Goal: Navigation & Orientation: Find specific page/section

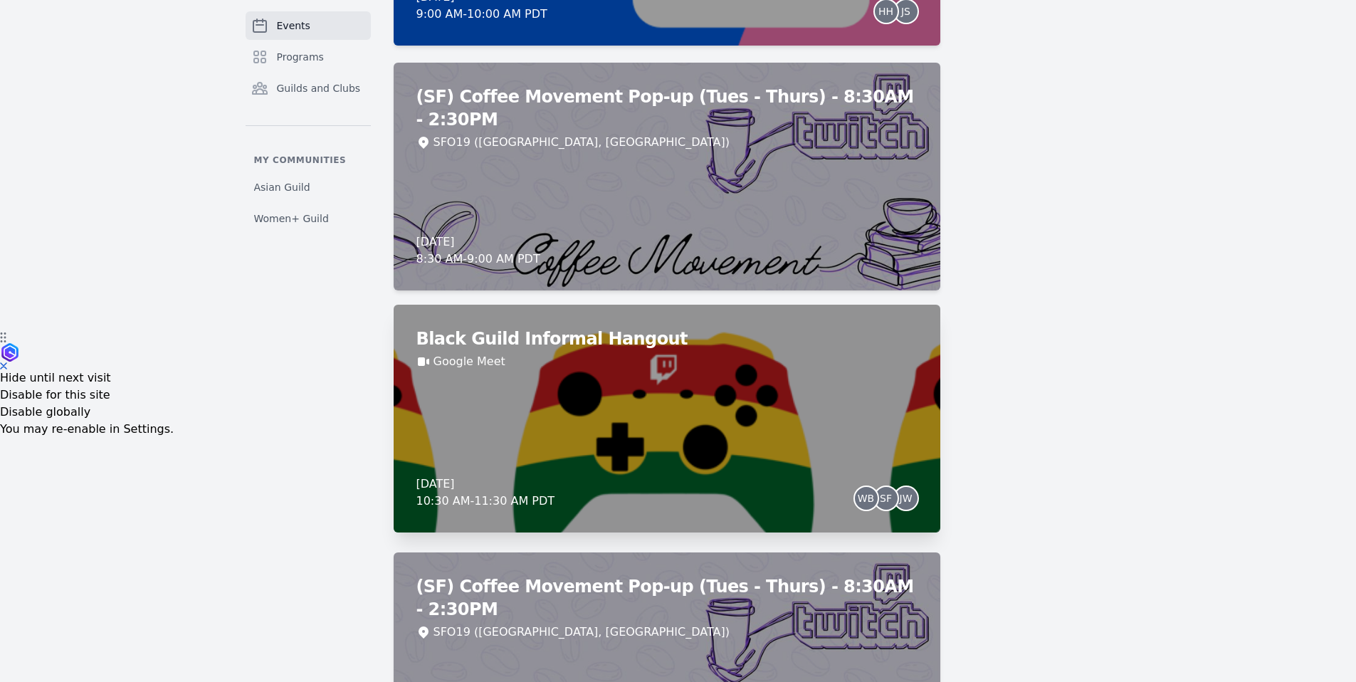
scroll to position [496, 0]
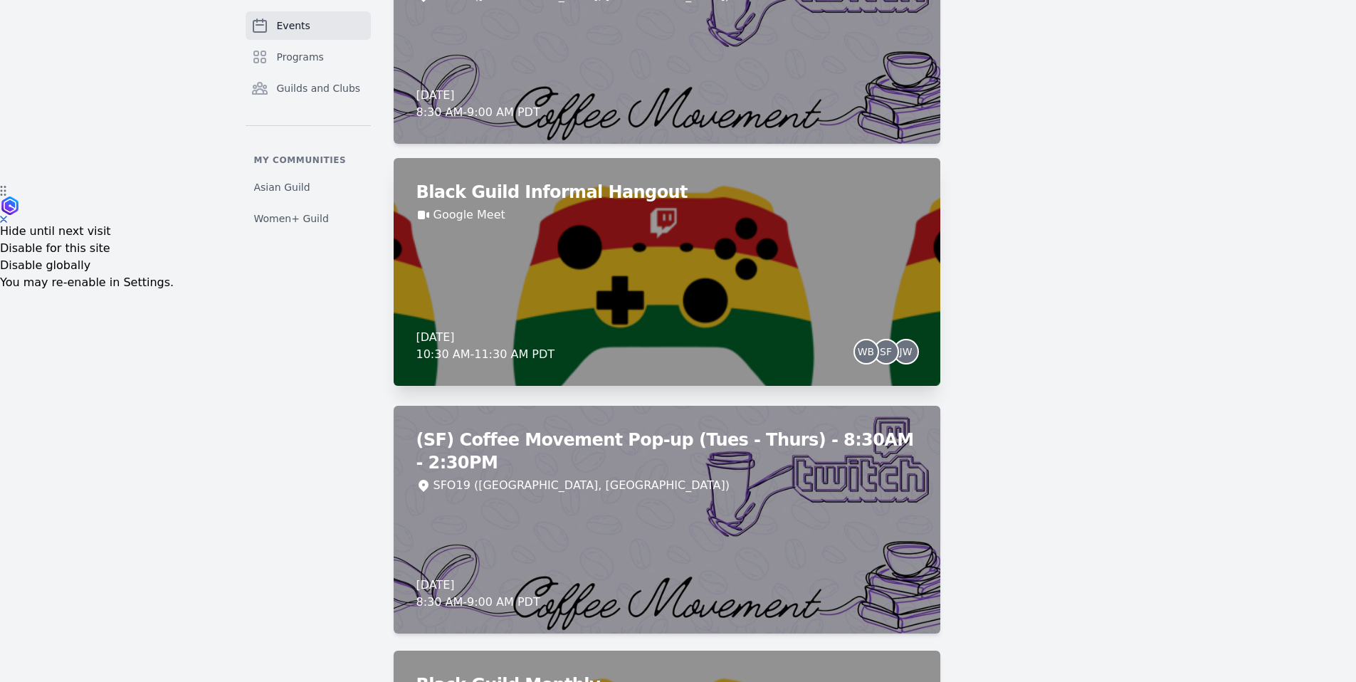
click at [659, 305] on div "Black Guild Informal Hangout Google Meet [DATE] 10:30 AM - 11:30 AM PDT WB SF JW" at bounding box center [667, 272] width 547 height 228
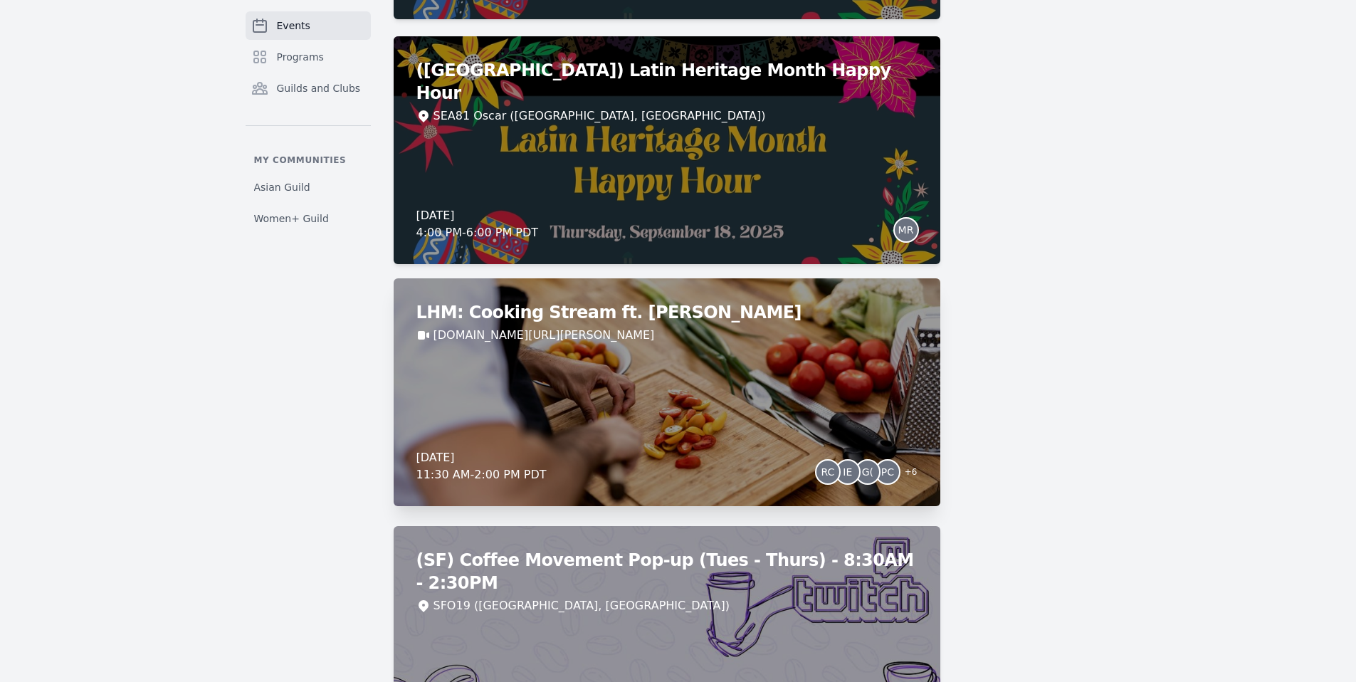
scroll to position [3730, 0]
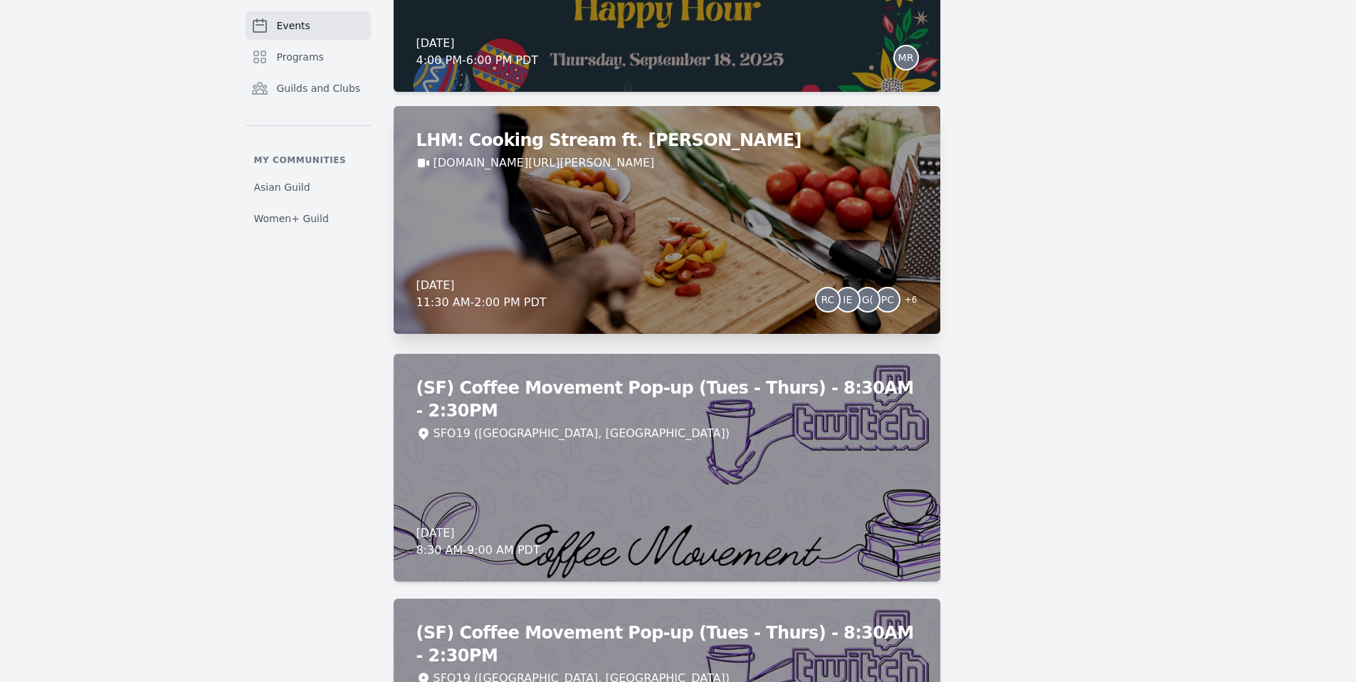
click at [739, 250] on div "LHM: Cooking Stream ft. [PERSON_NAME] [DOMAIN_NAME][URL][PERSON_NAME] [DATE] 11…" at bounding box center [667, 220] width 547 height 228
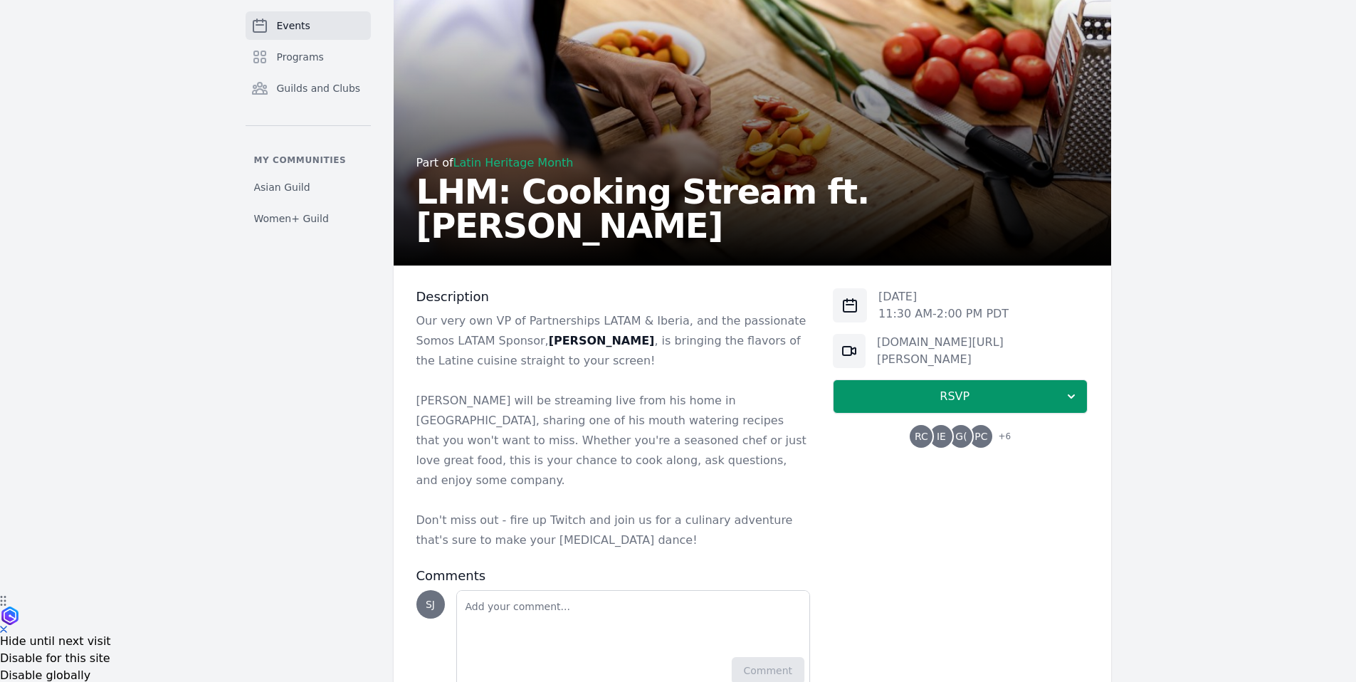
scroll to position [125, 0]
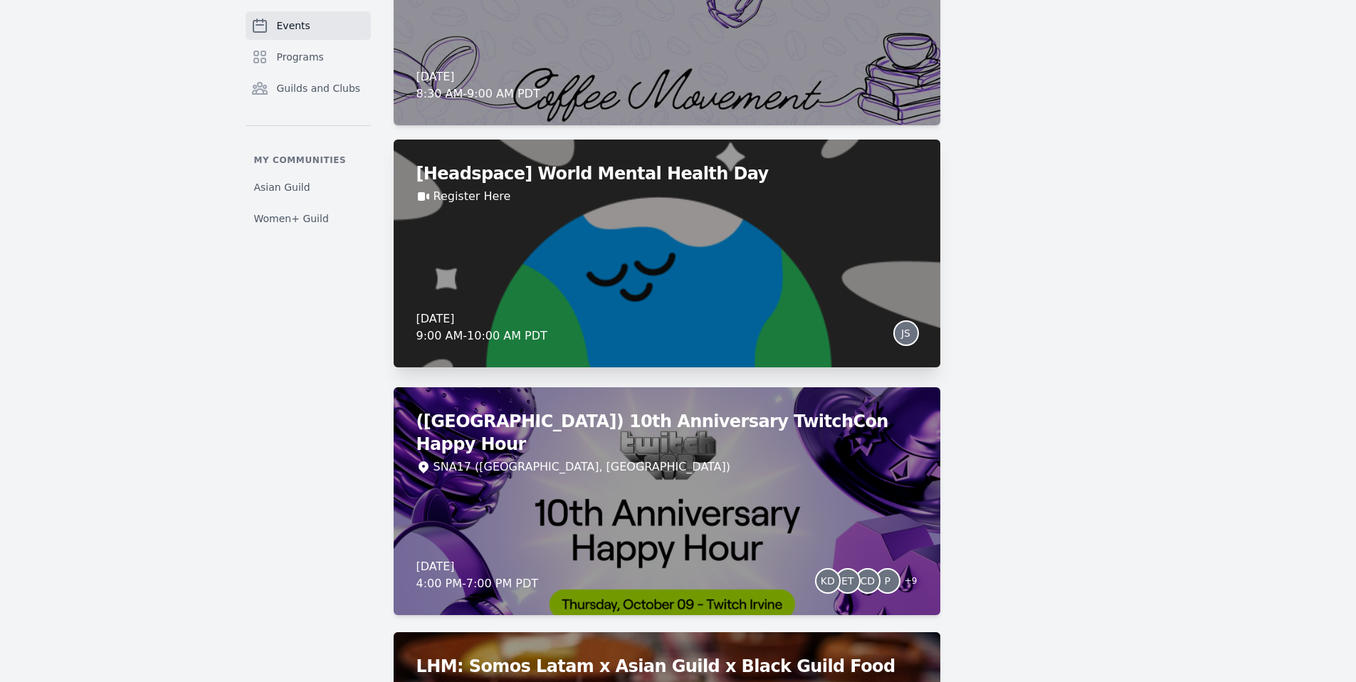
scroll to position [7538, 0]
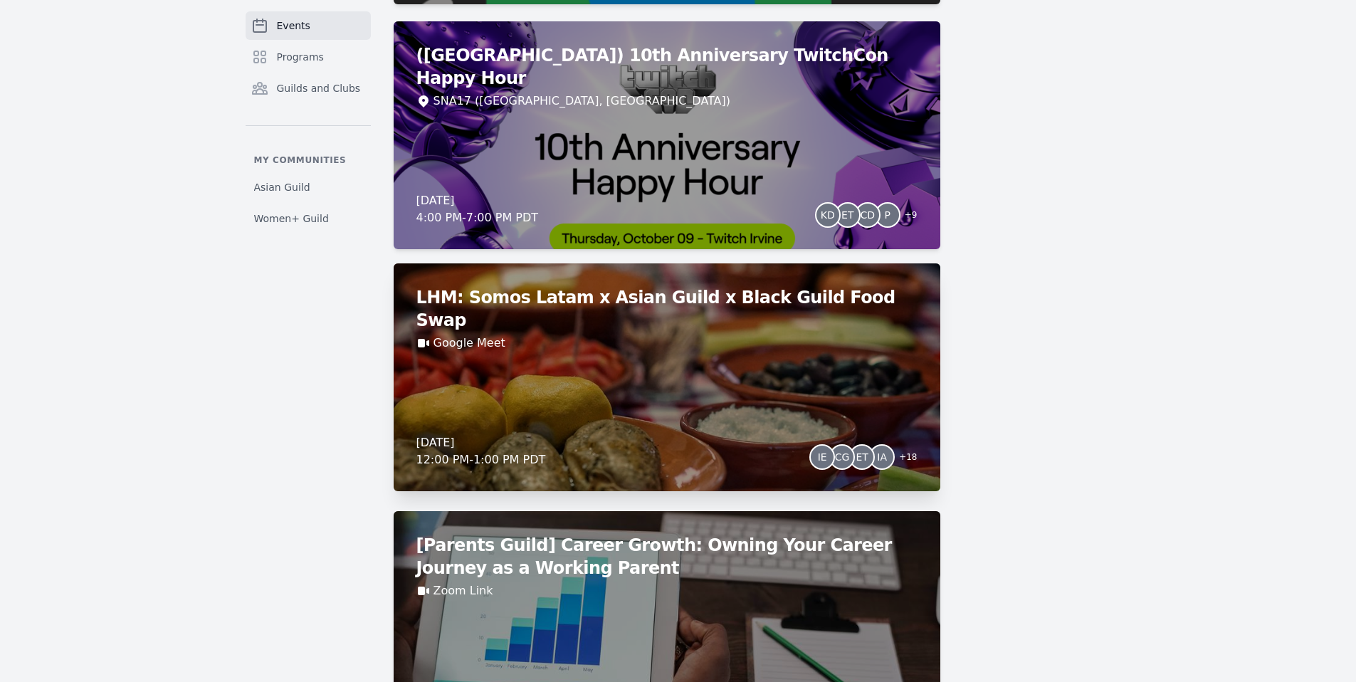
click at [644, 357] on div "LHM: Somos Latam x Asian Guild x Black Guild Food Swap Google Meet [DATE] 12:00…" at bounding box center [667, 377] width 547 height 228
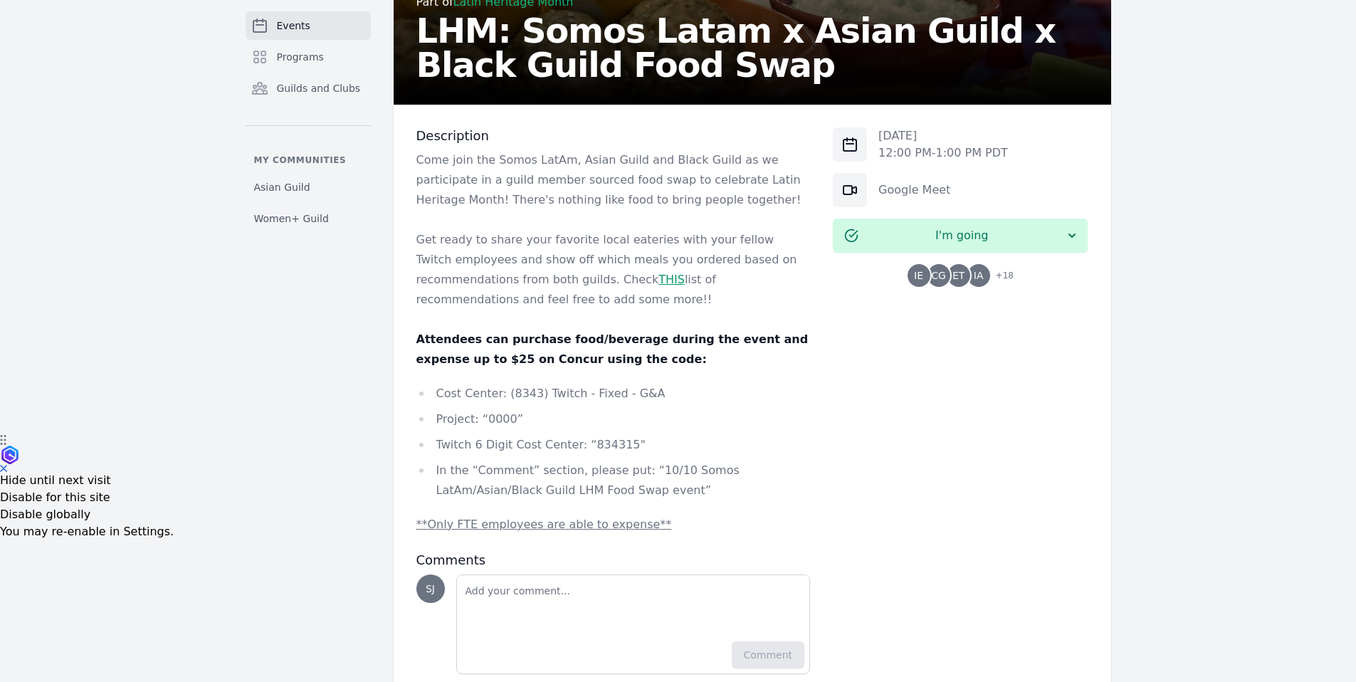
scroll to position [290, 0]
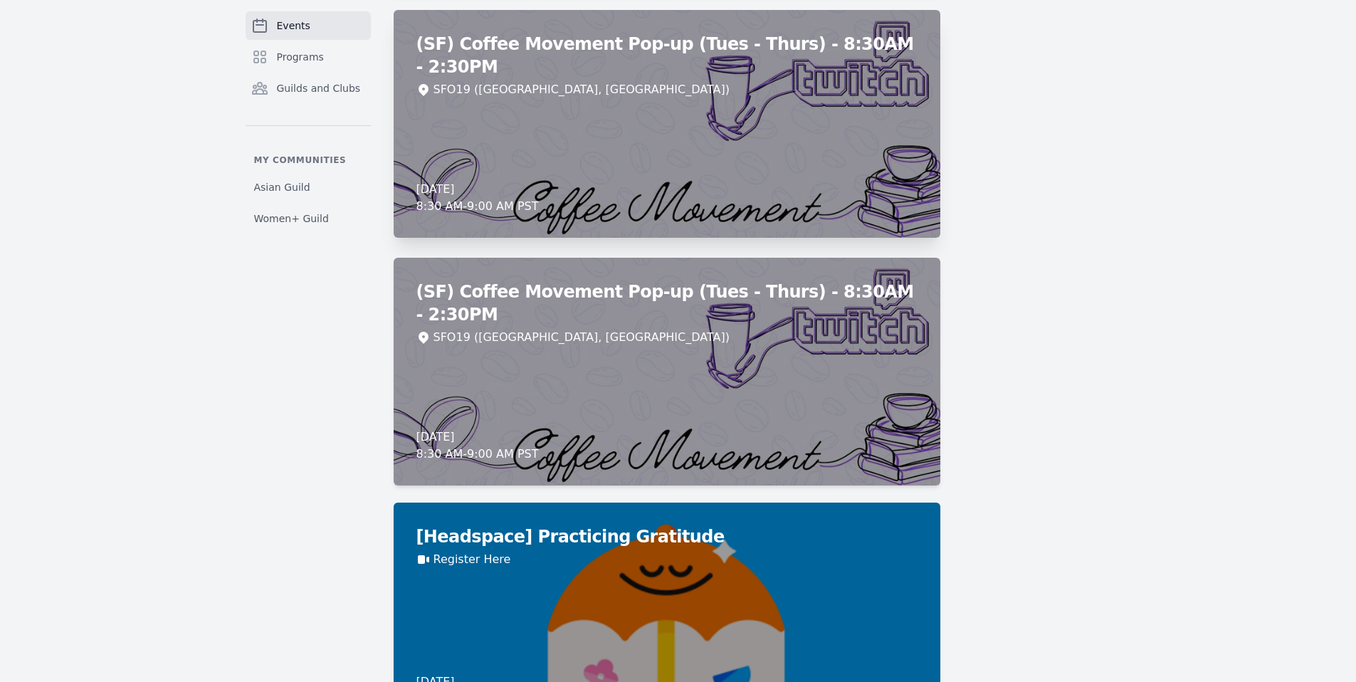
scroll to position [9061, 0]
